Goal: Communication & Community: Ask a question

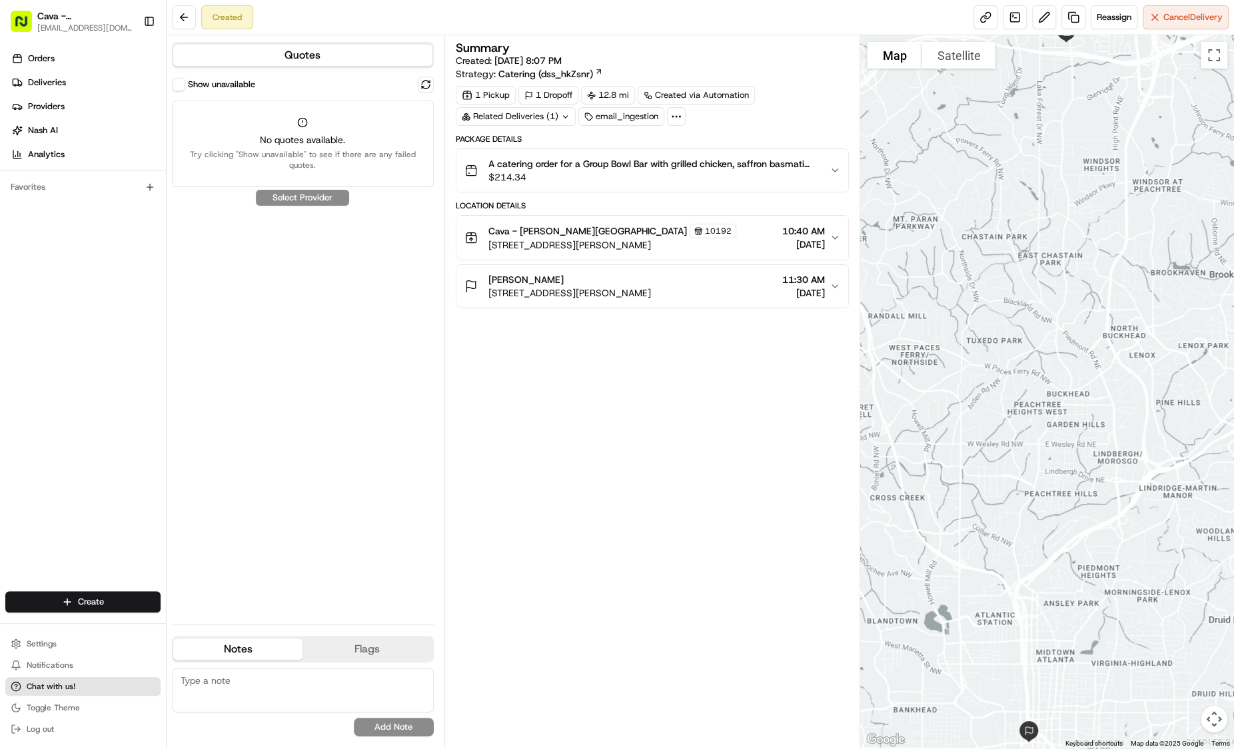
click at [74, 684] on span "Chat with us!" at bounding box center [51, 686] width 49 height 11
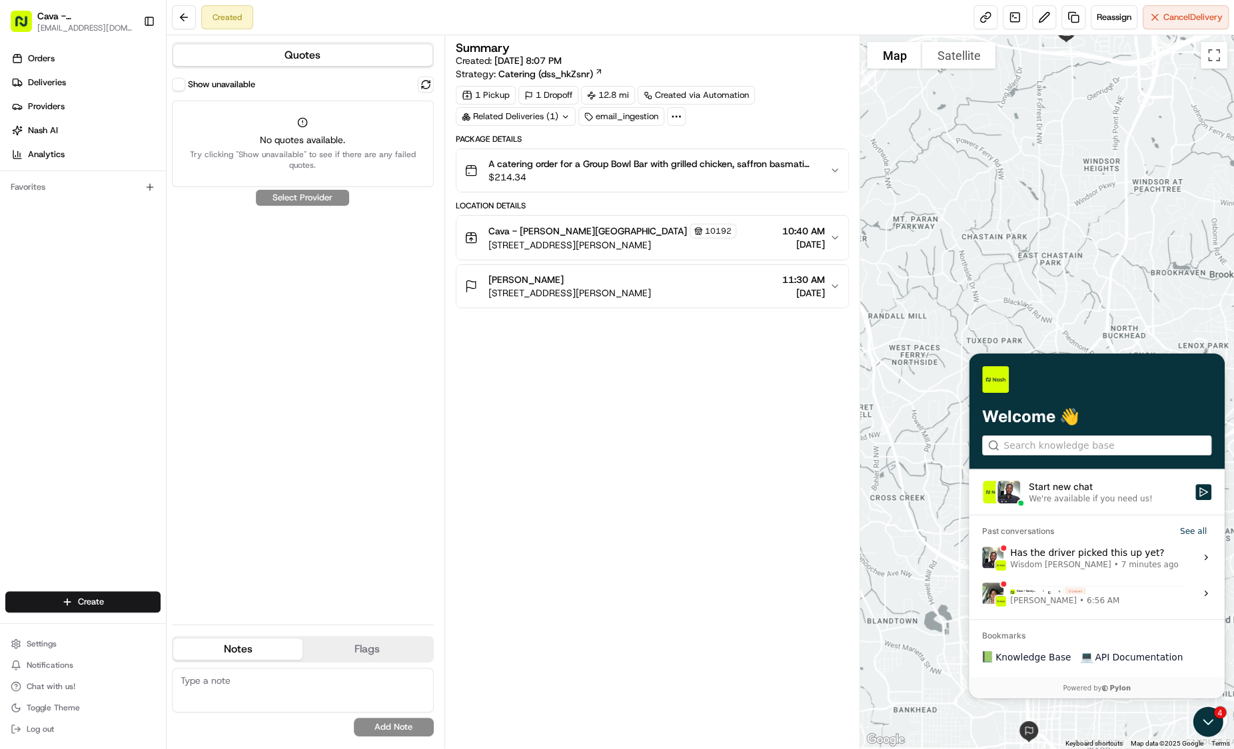
click at [1079, 497] on div "We're available if you need us!" at bounding box center [1089, 498] width 123 height 11
click at [1195, 497] on button "Start new chat We're available if you need us!" at bounding box center [1203, 492] width 16 height 16
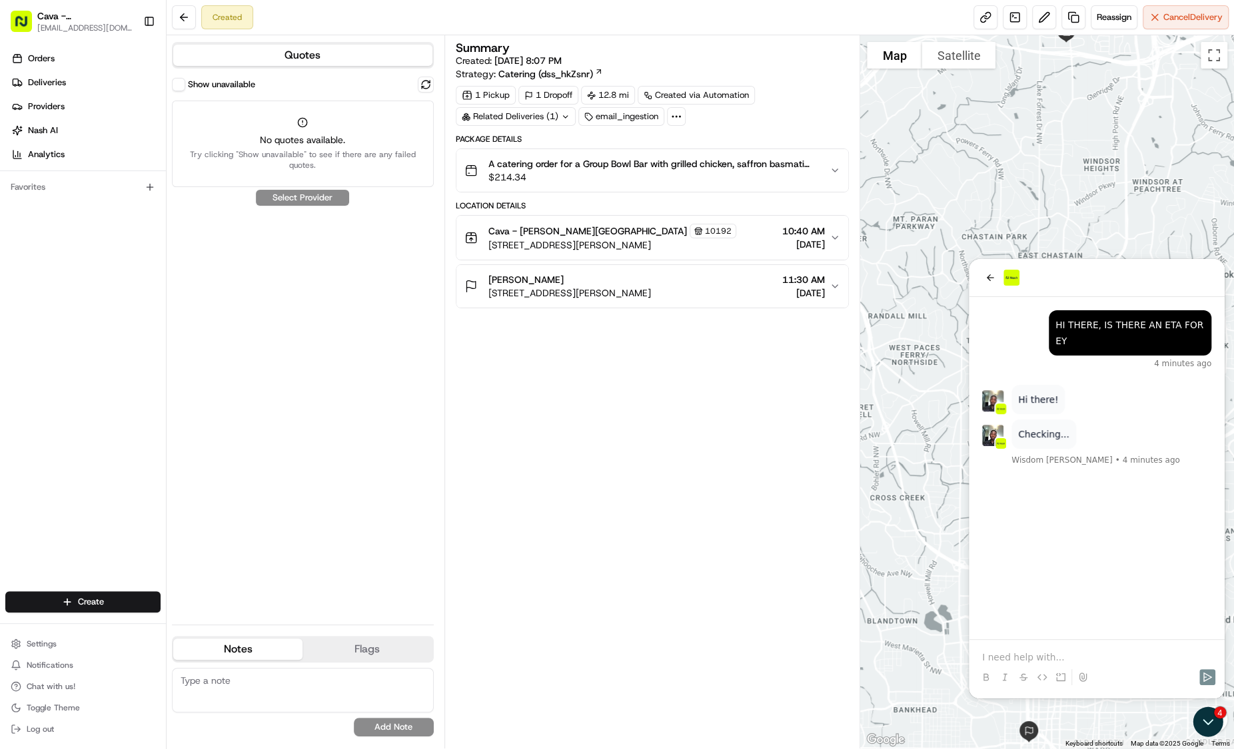
click at [1001, 659] on p at bounding box center [1096, 657] width 229 height 13
click at [1010, 656] on p at bounding box center [1096, 657] width 229 height 13
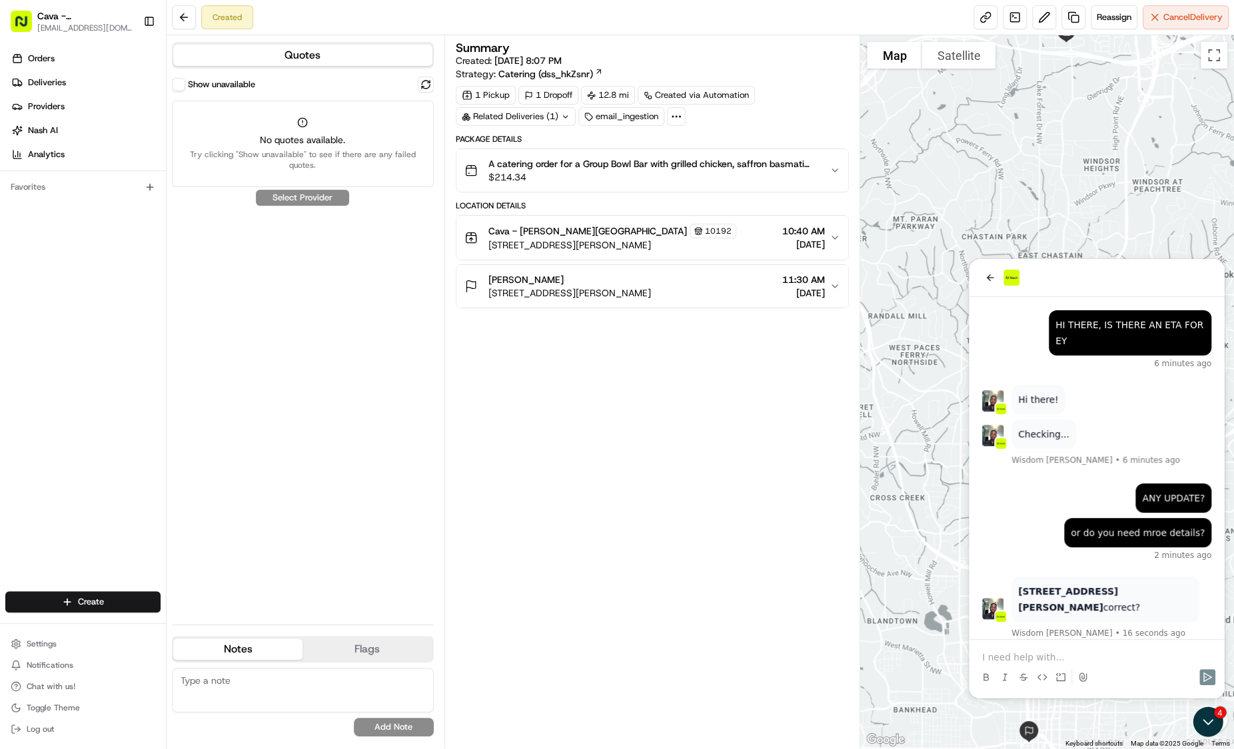
click at [1010, 656] on p at bounding box center [1096, 657] width 229 height 13
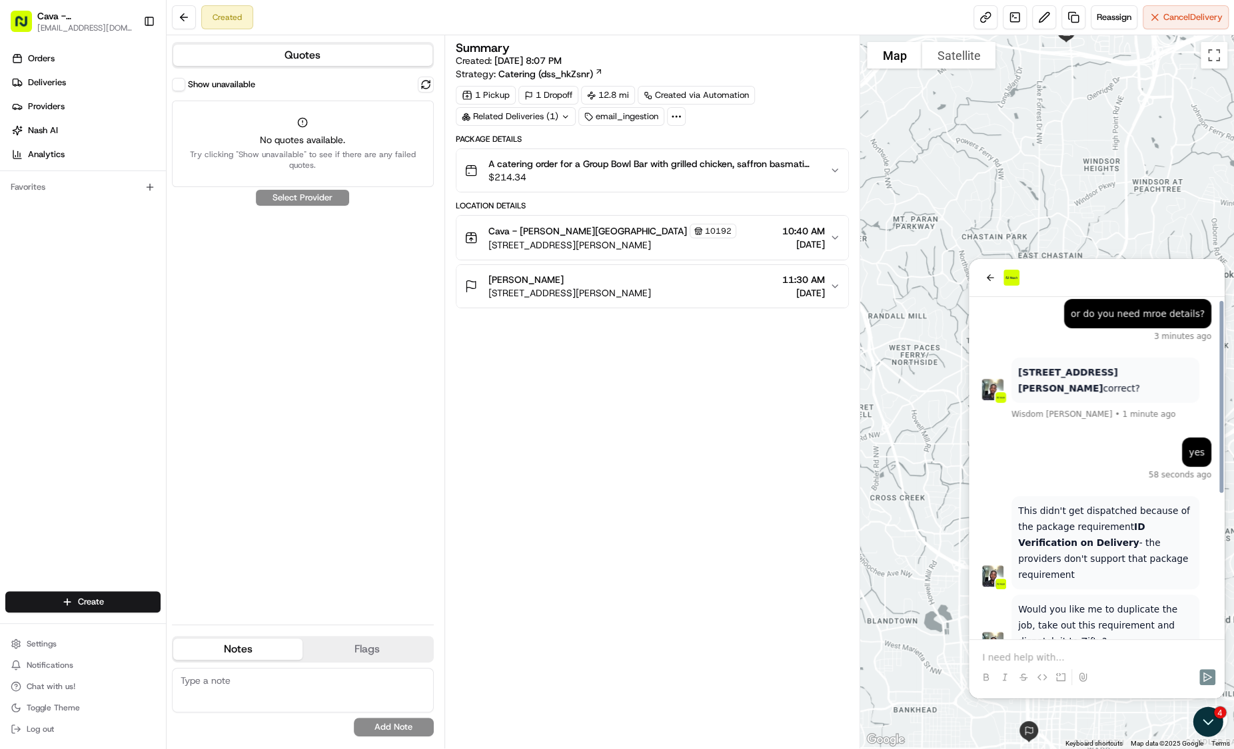
scroll to position [254, 0]
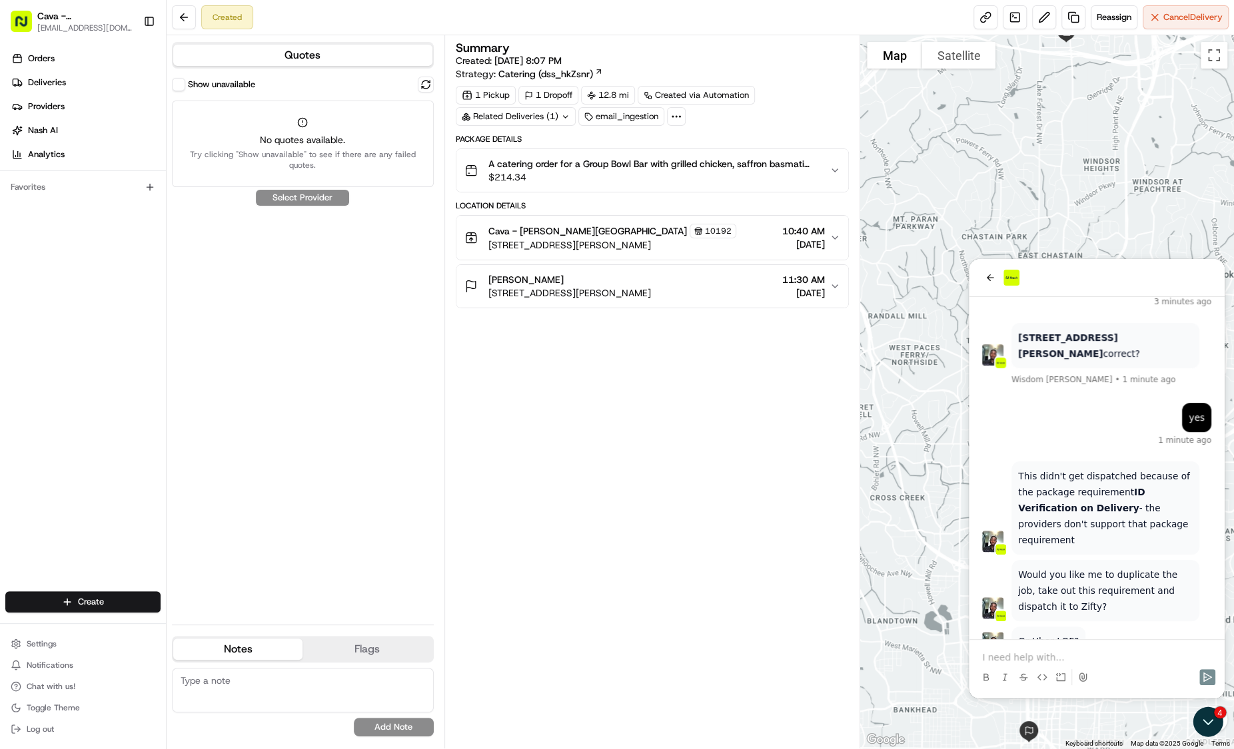
click at [1010, 656] on p at bounding box center [1096, 657] width 229 height 13
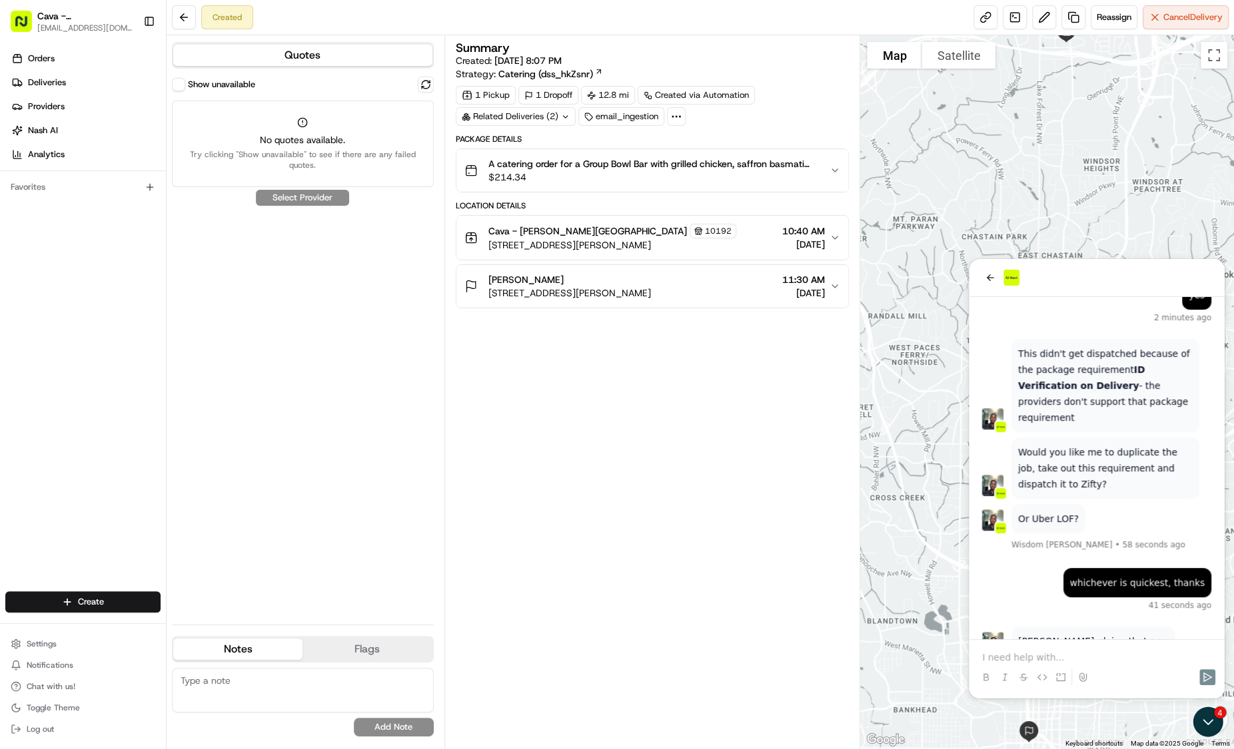
scroll to position [427, 0]
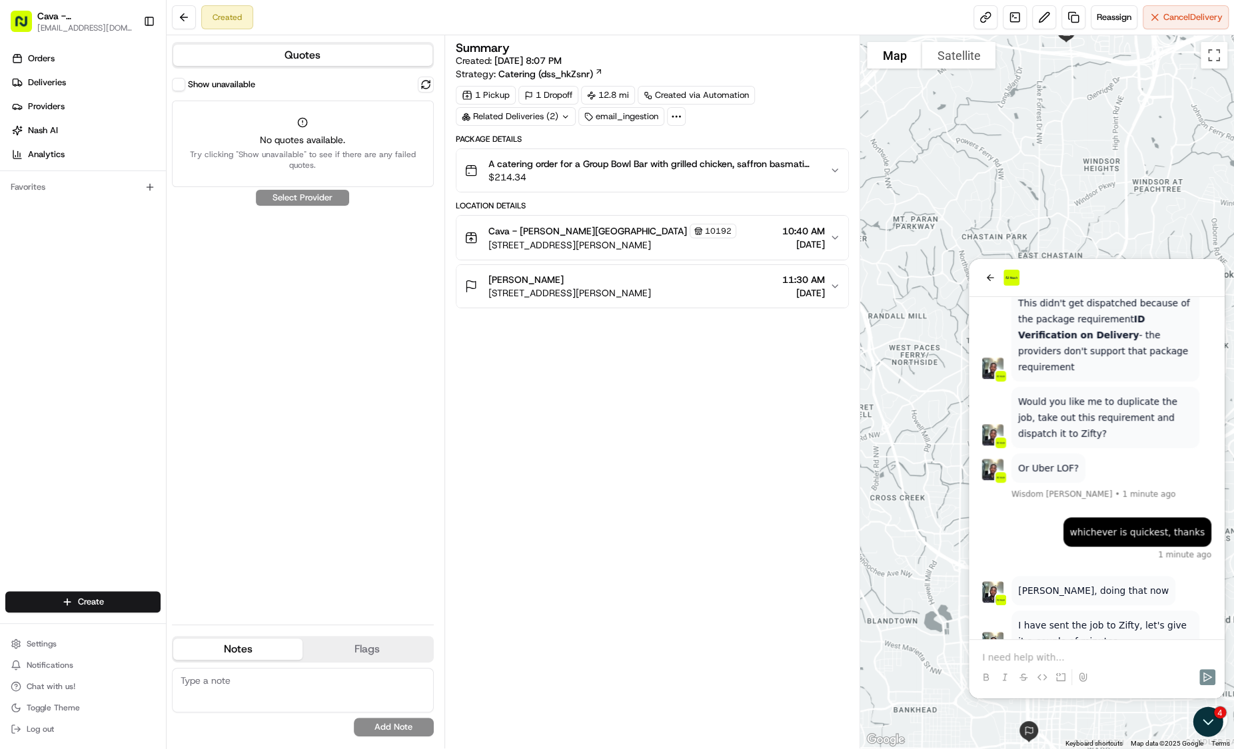
click at [1010, 656] on p at bounding box center [1096, 657] width 229 height 13
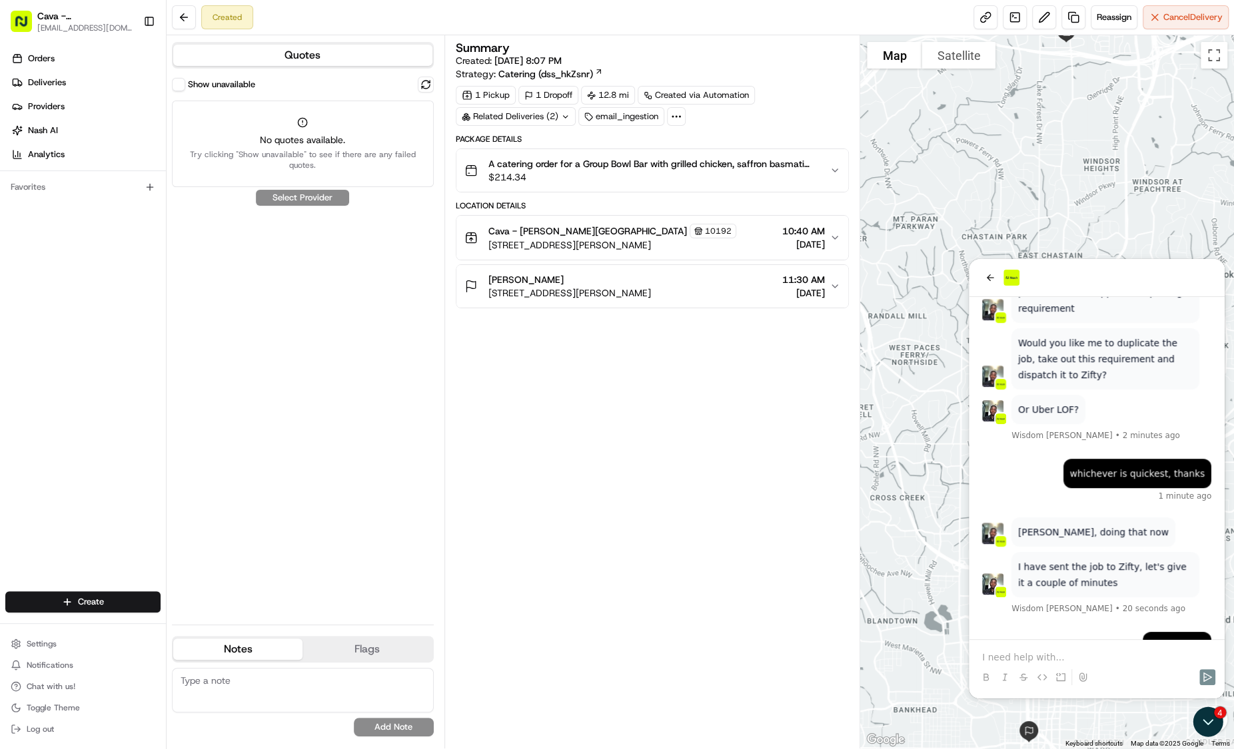
click at [1010, 656] on p at bounding box center [1096, 657] width 229 height 13
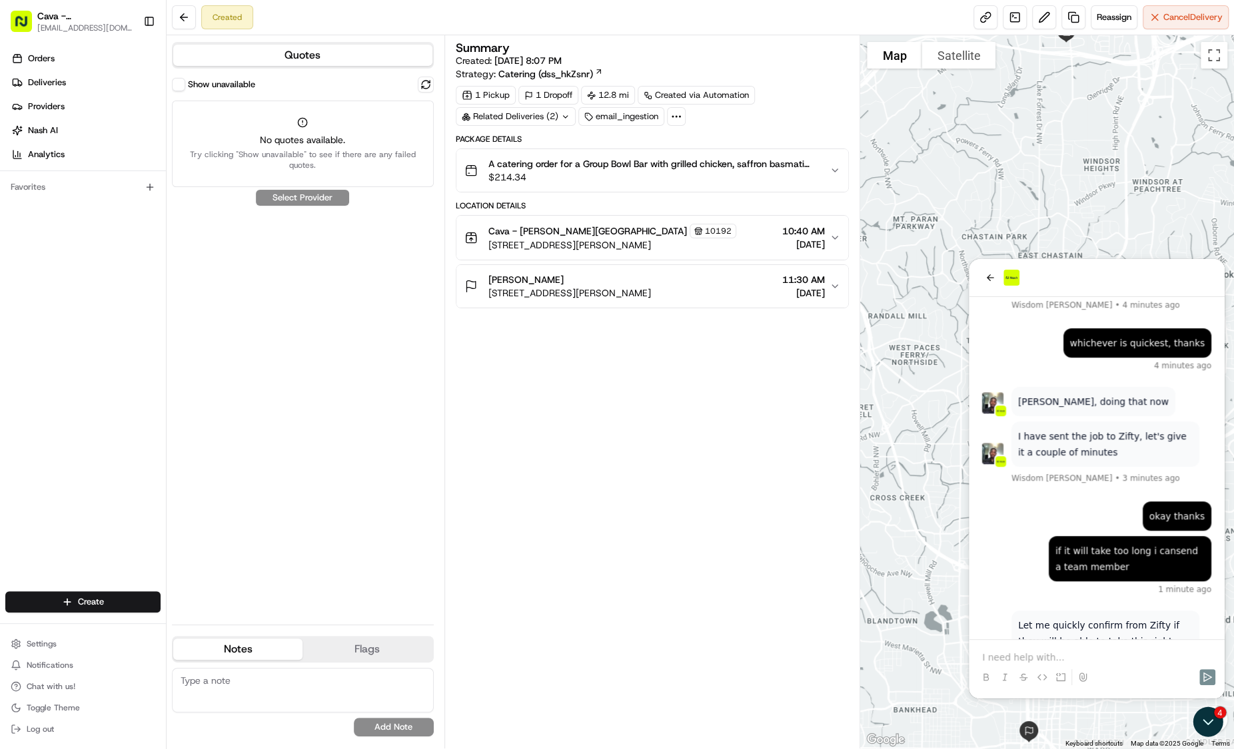
scroll to position [651, 0]
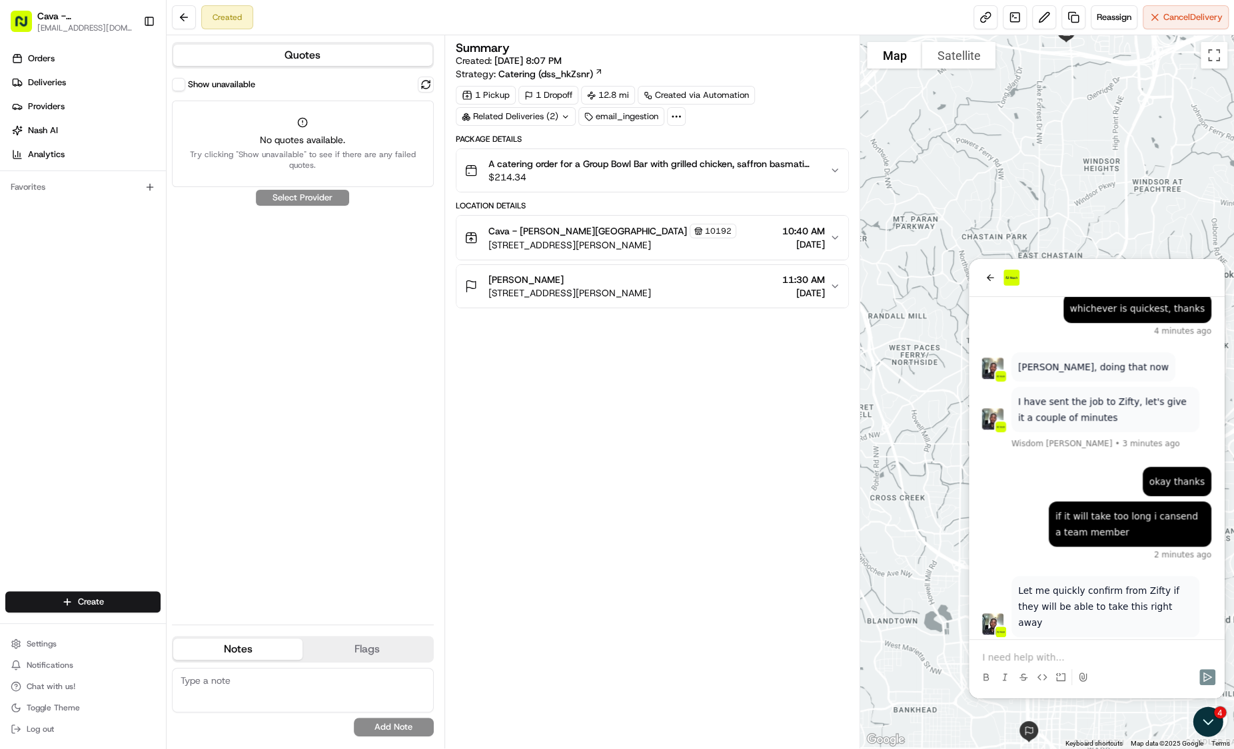
click at [1010, 656] on p at bounding box center [1096, 657] width 229 height 13
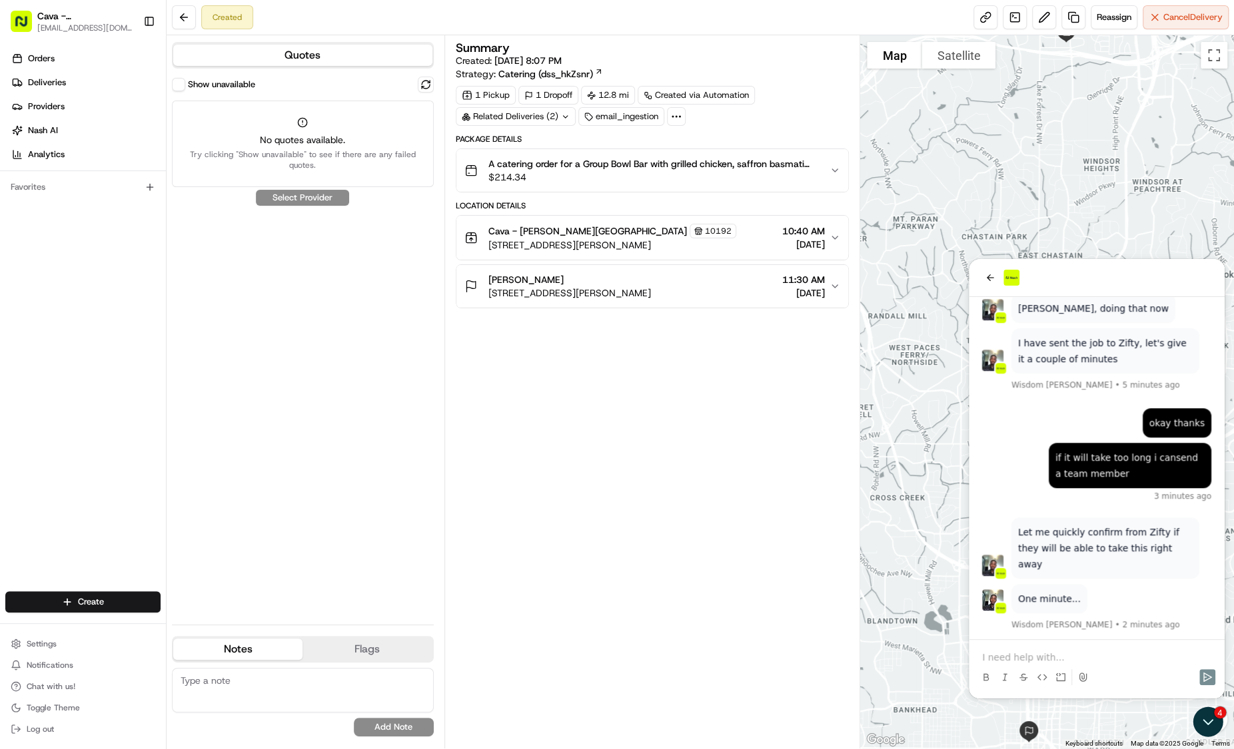
click at [1010, 656] on p at bounding box center [1096, 657] width 229 height 13
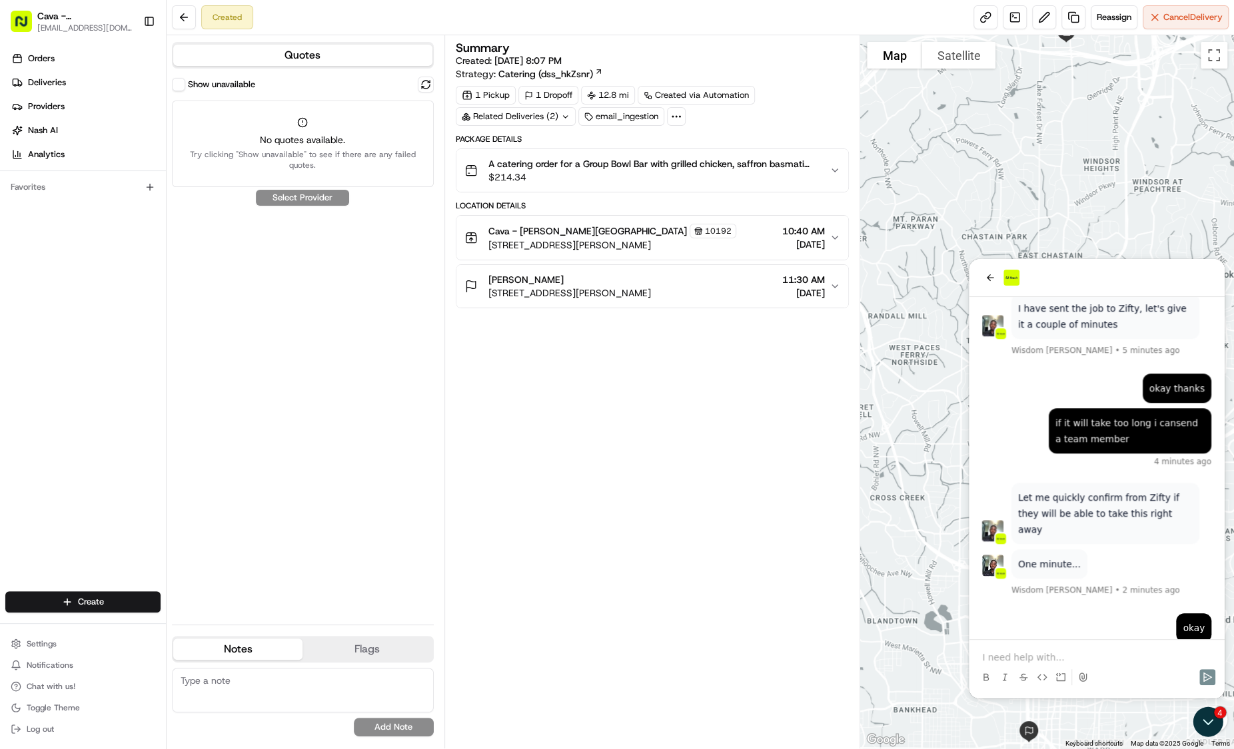
click at [1010, 656] on p at bounding box center [1096, 657] width 229 height 13
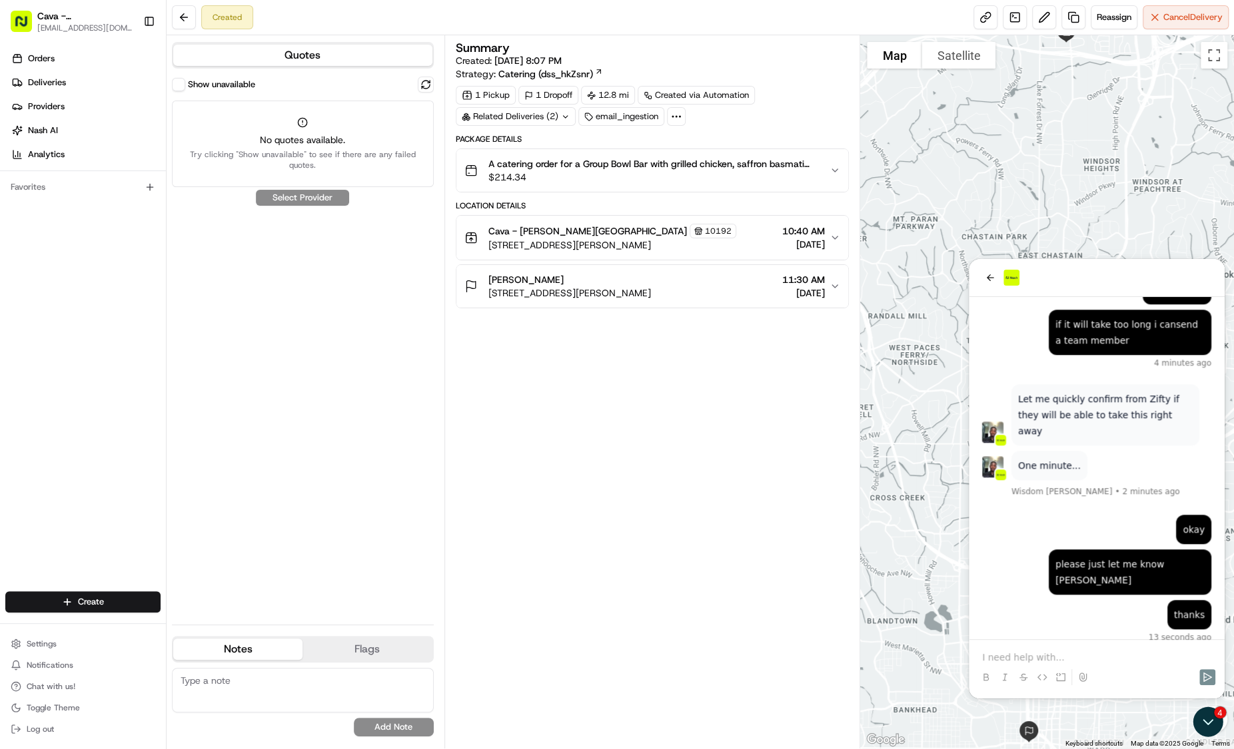
scroll to position [877, 0]
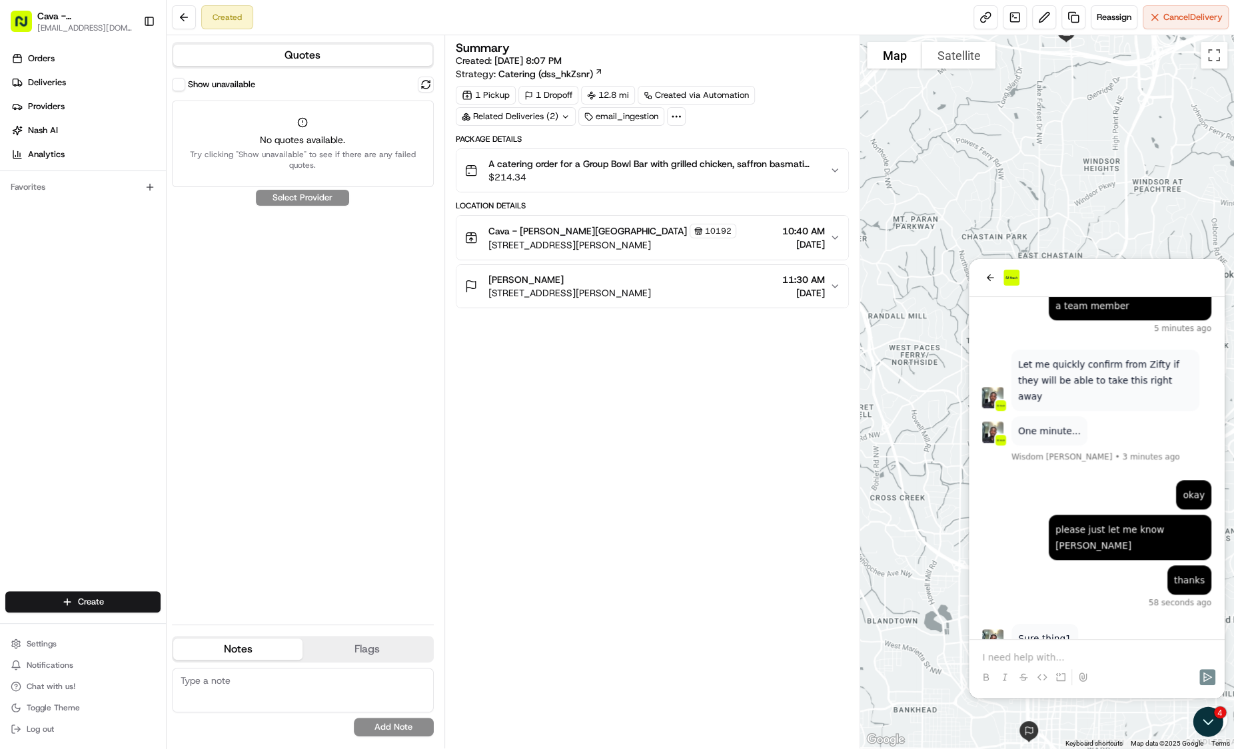
click at [1010, 656] on p at bounding box center [1096, 657] width 229 height 13
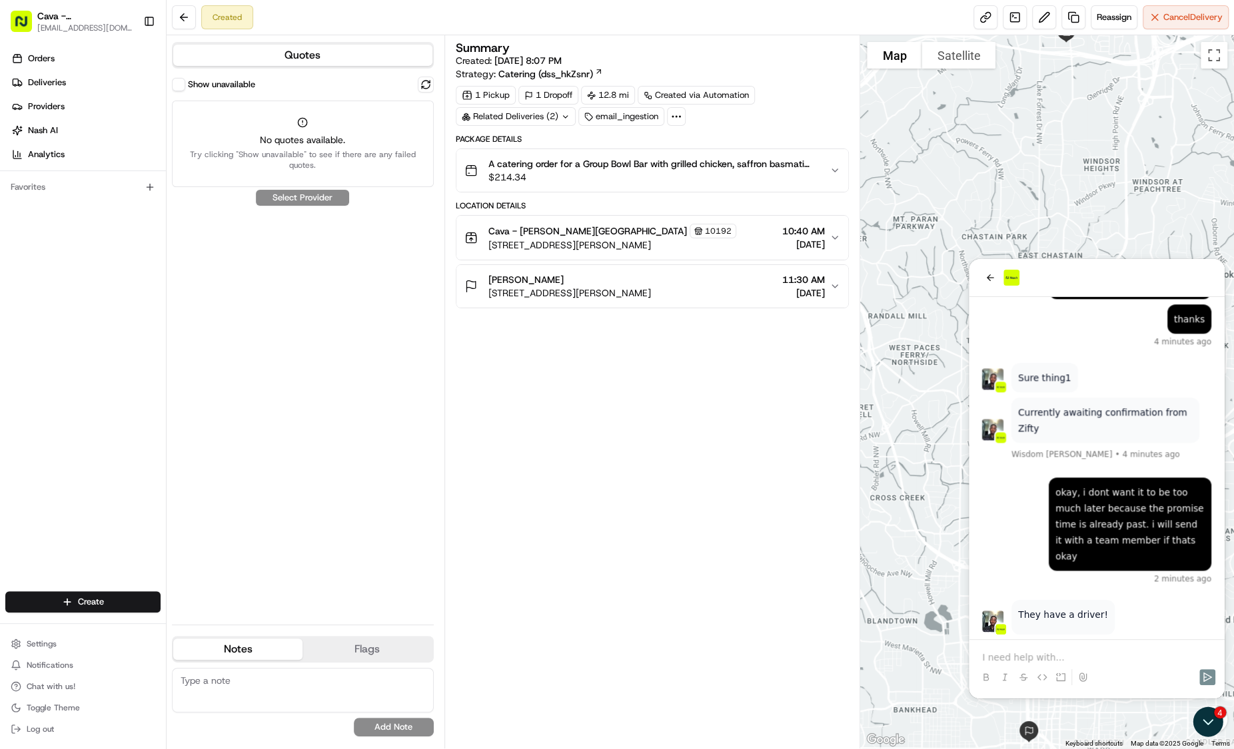
scroll to position [1173, 0]
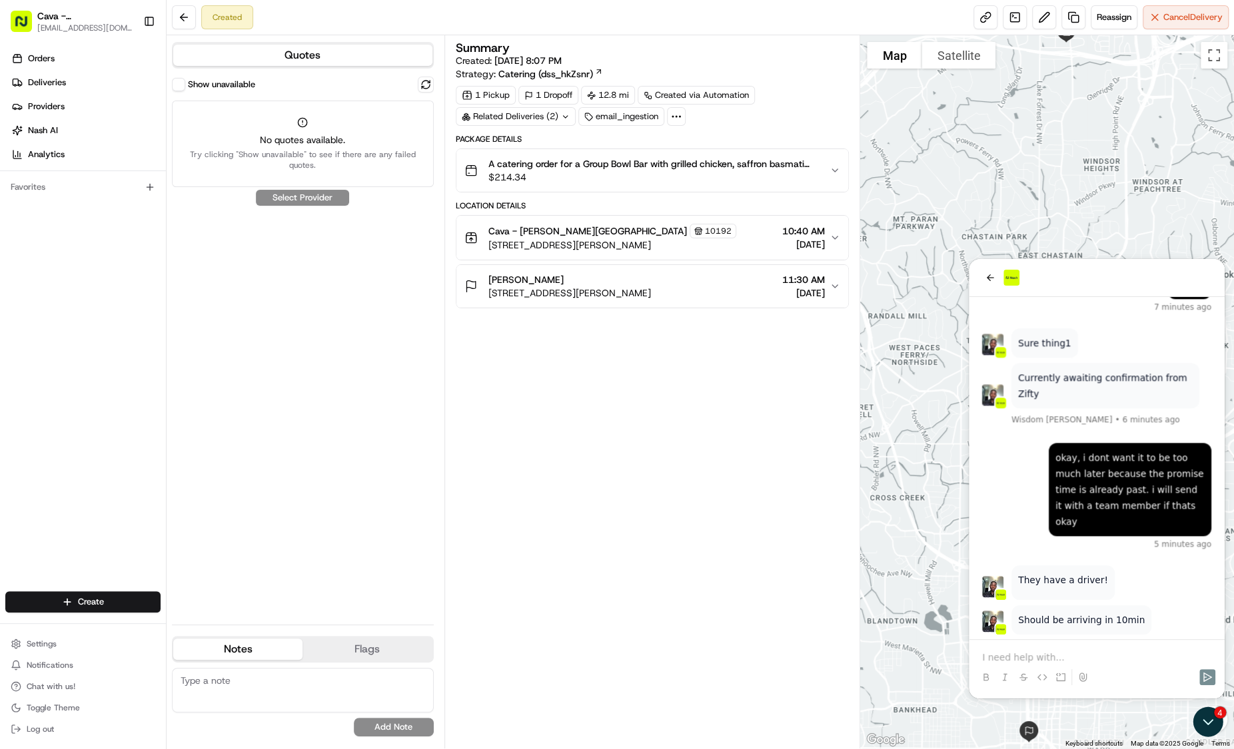
click at [1012, 657] on p at bounding box center [1096, 657] width 229 height 13
click at [1023, 655] on p at bounding box center [1096, 657] width 229 height 13
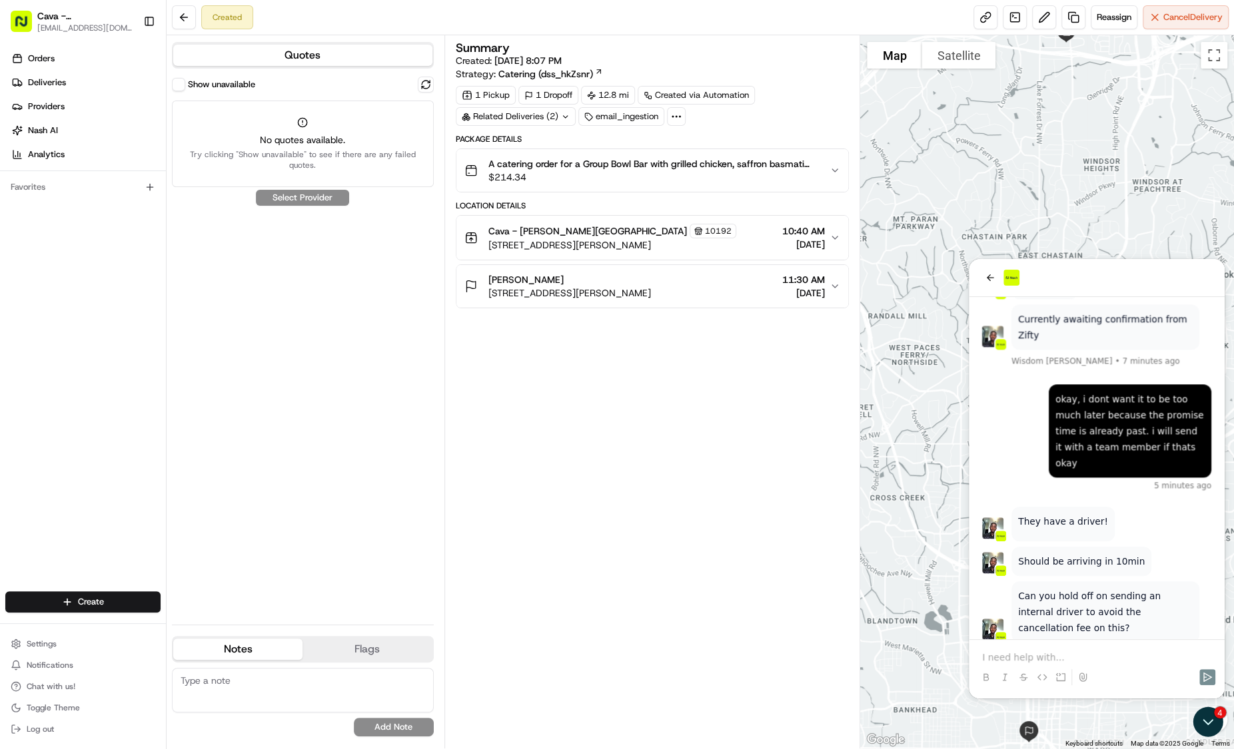
click at [1023, 655] on p at bounding box center [1096, 657] width 229 height 13
